Goal: Information Seeking & Learning: Learn about a topic

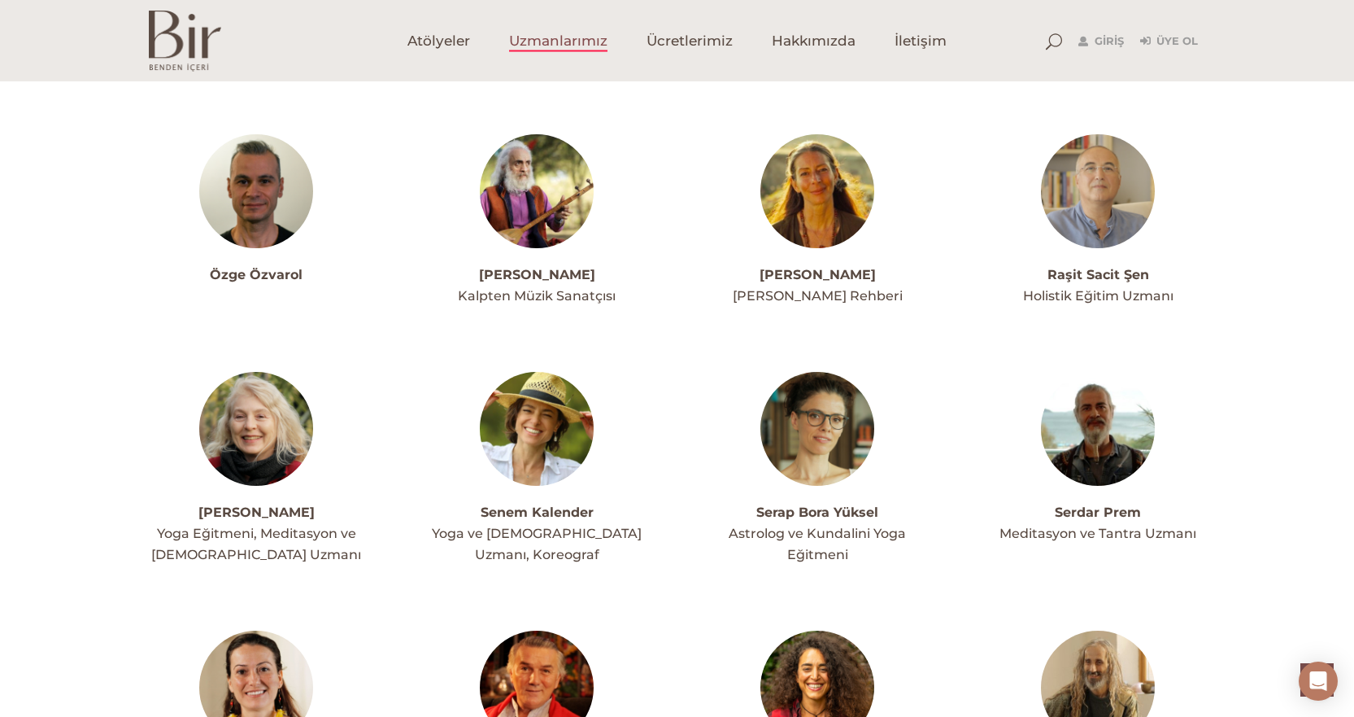
scroll to position [3742, 0]
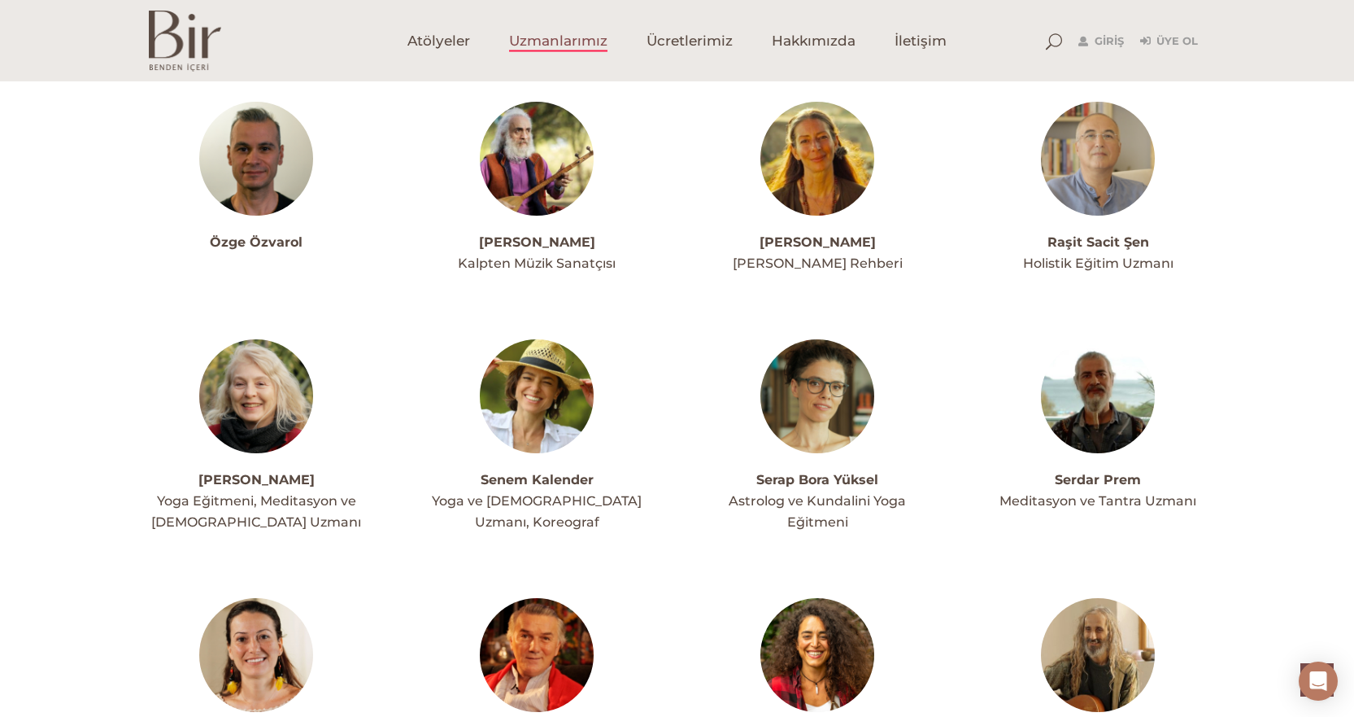
click at [1084, 232] on div "Raşit Sacit Şen Holistik Eğitim Uzmanı" at bounding box center [1099, 253] width 216 height 42
click at [1086, 234] on link "Raşit Sacit Şen" at bounding box center [1099, 241] width 102 height 15
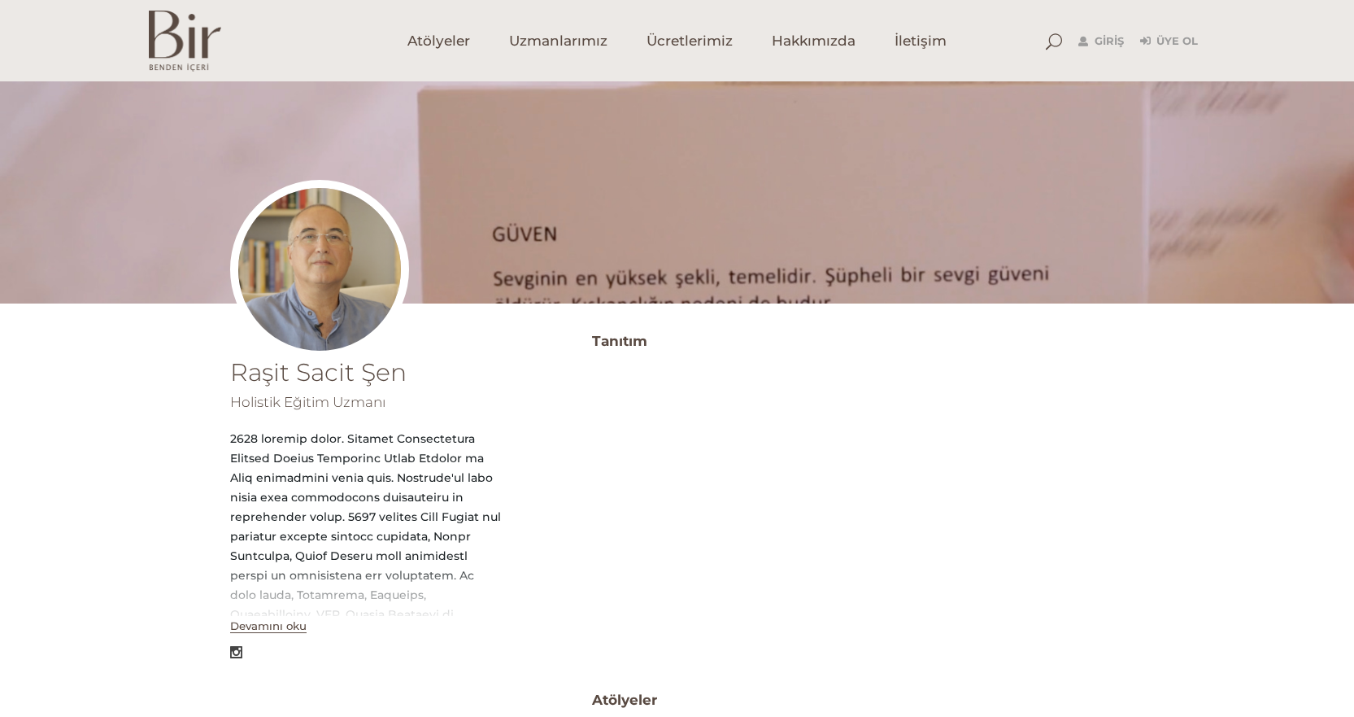
scroll to position [244, 0]
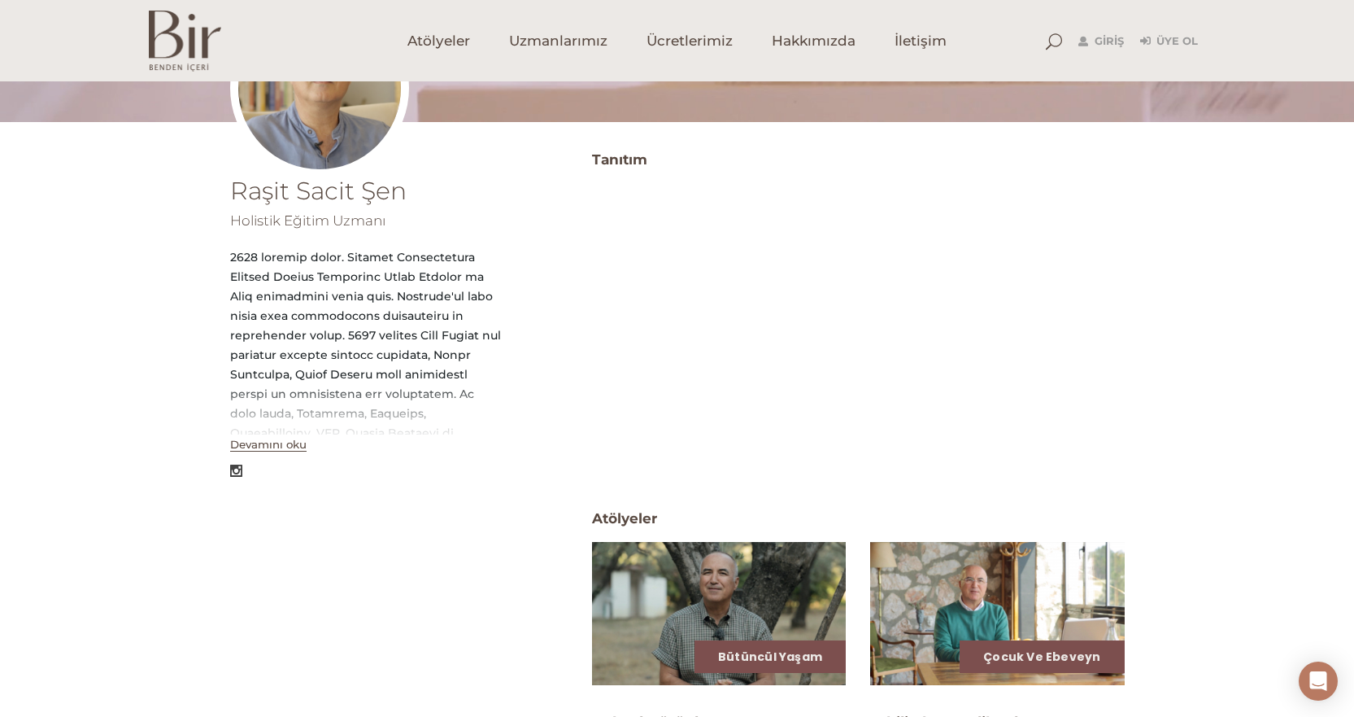
click at [295, 443] on button "Devamını oku" at bounding box center [268, 445] width 76 height 14
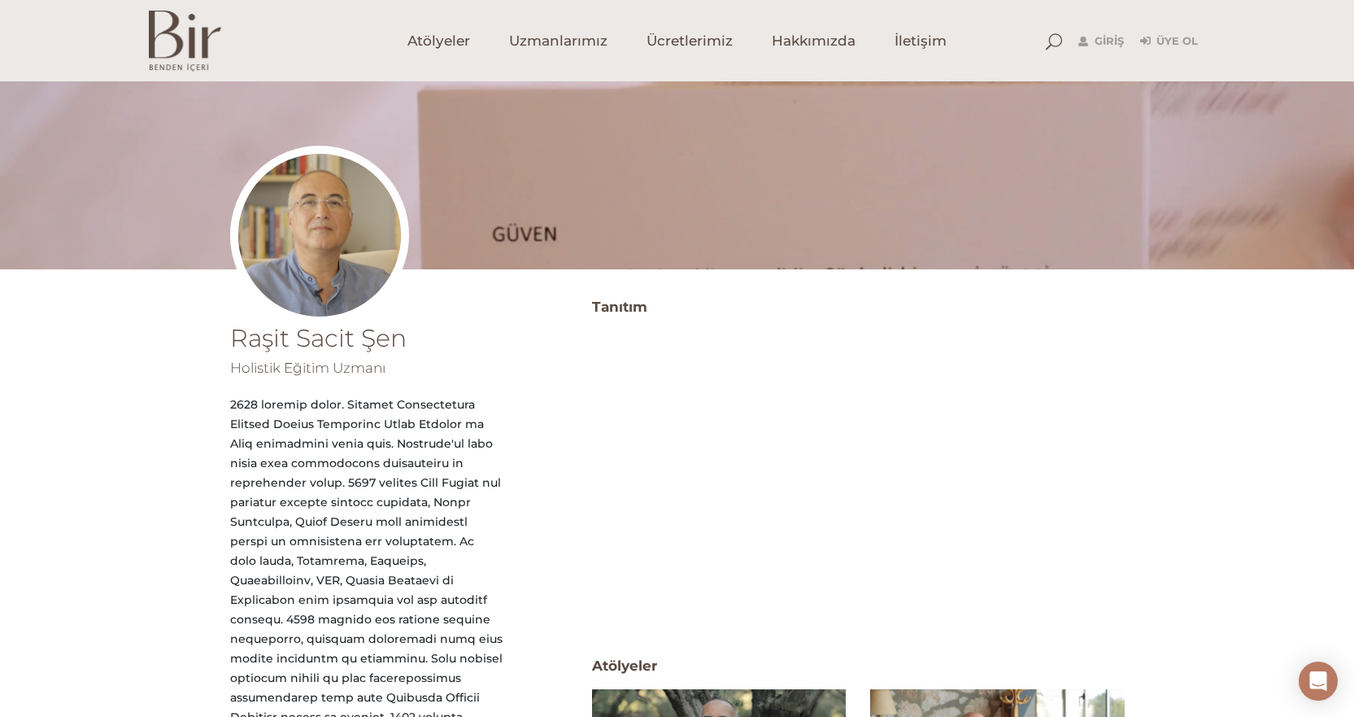
scroll to position [0, 0]
